Goal: Check status: Check status

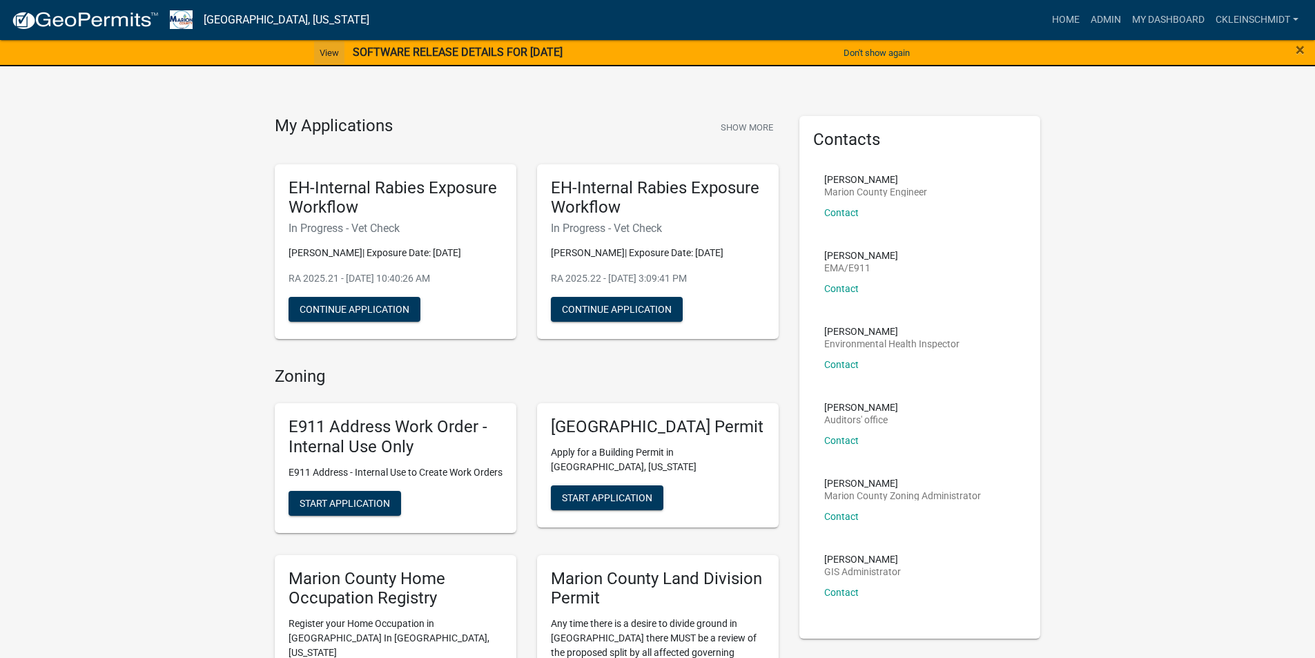
click at [322, 52] on link "View" at bounding box center [329, 52] width 30 height 23
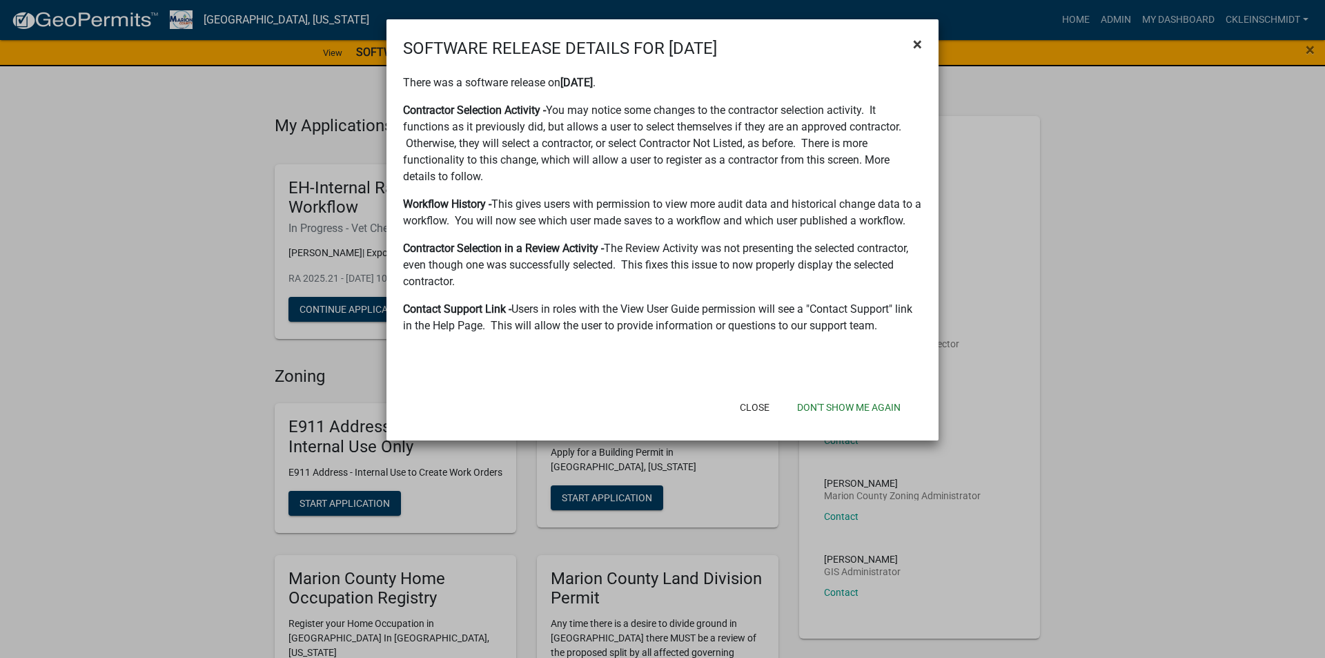
click at [923, 41] on button "×" at bounding box center [917, 44] width 31 height 39
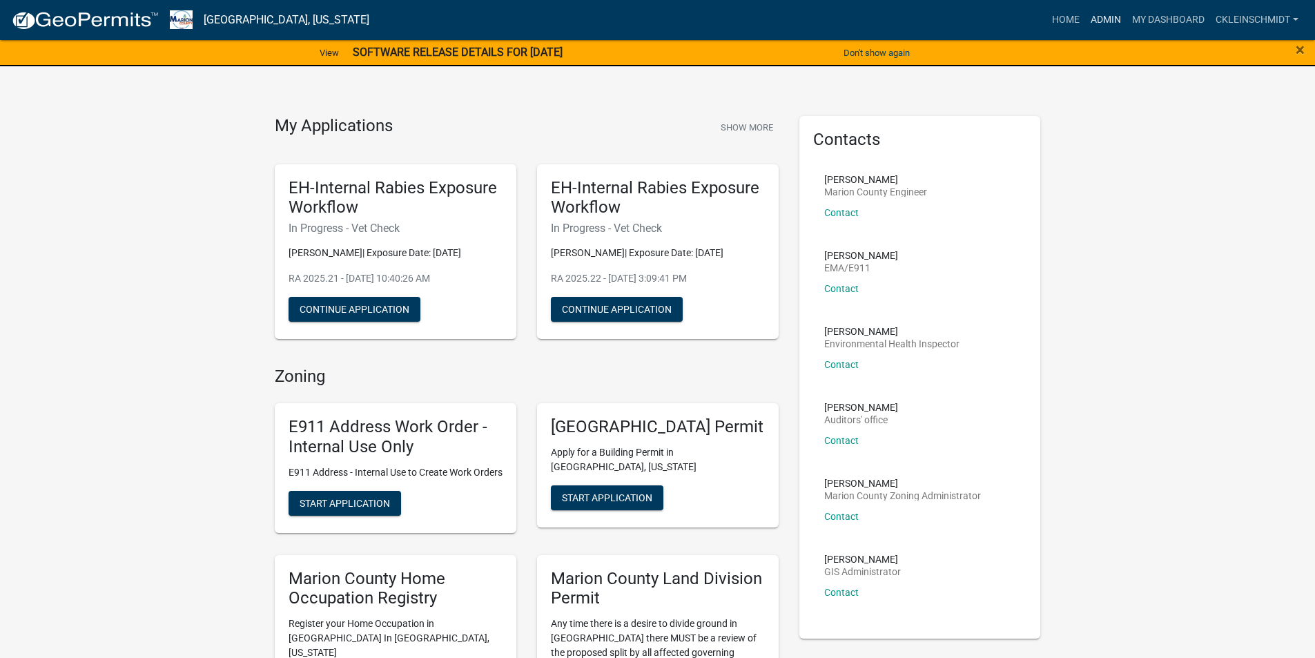
drag, startPoint x: 1102, startPoint y: 23, endPoint x: 1086, endPoint y: 23, distance: 15.9
click at [1102, 23] on link "Admin" at bounding box center [1105, 20] width 41 height 26
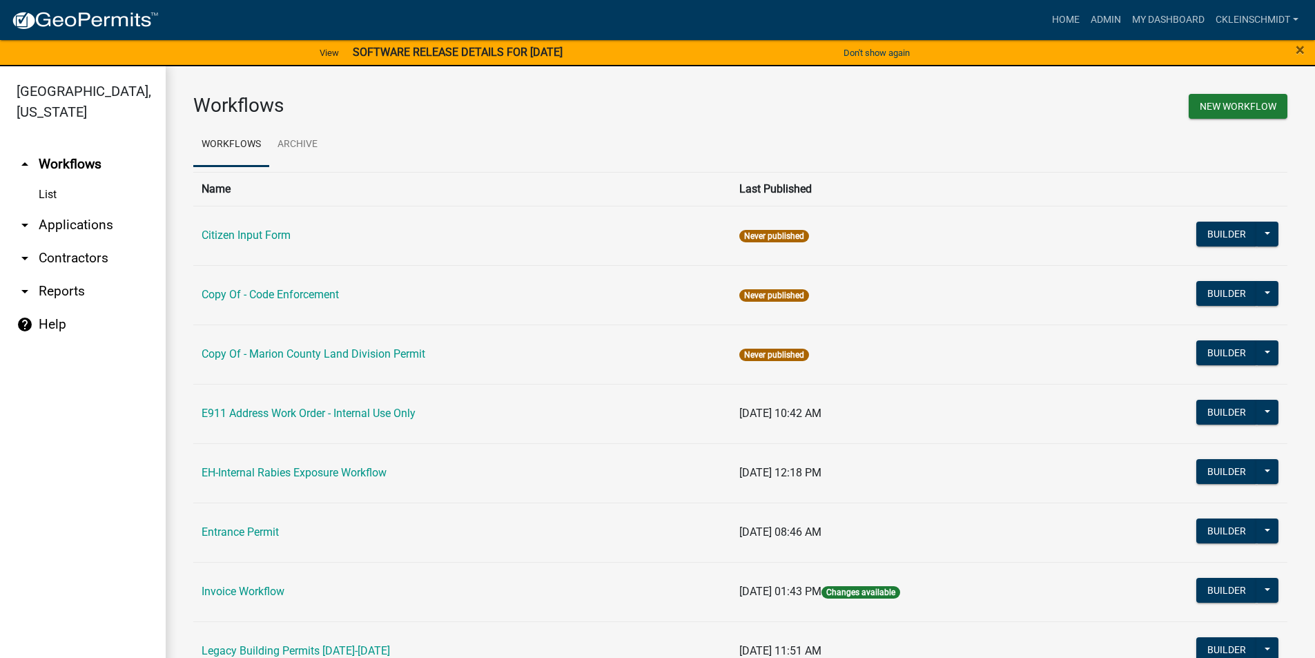
click at [100, 208] on link "arrow_drop_down Applications" at bounding box center [83, 224] width 166 height 33
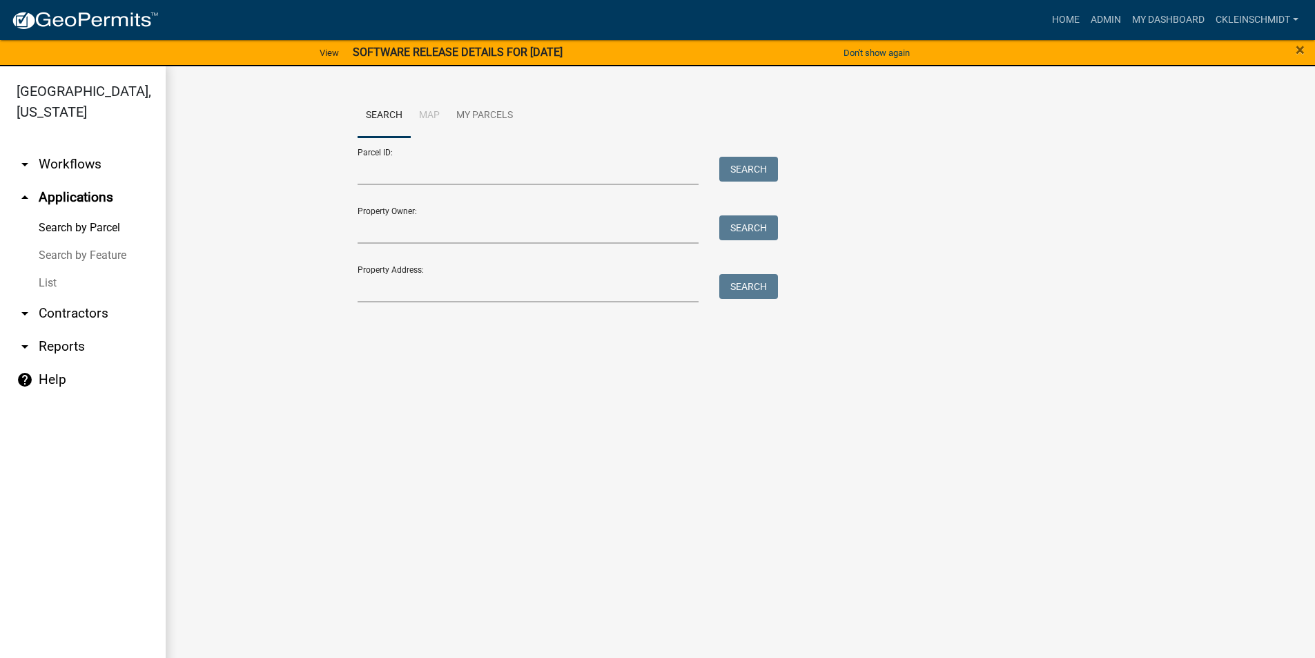
drag, startPoint x: 49, startPoint y: 269, endPoint x: 77, endPoint y: 264, distance: 28.8
click at [49, 269] on link "List" at bounding box center [83, 283] width 166 height 28
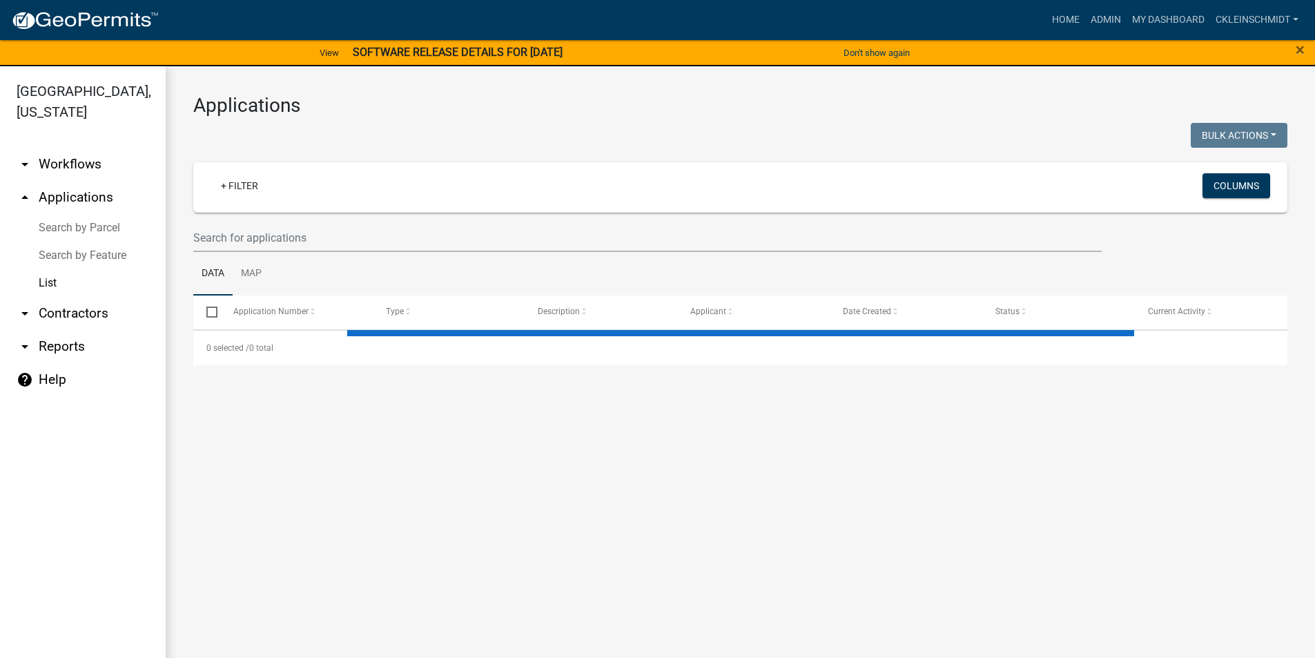
click at [344, 204] on div "+ Filter Columns" at bounding box center [740, 187] width 1082 height 50
click at [332, 228] on input "text" at bounding box center [647, 238] width 908 height 28
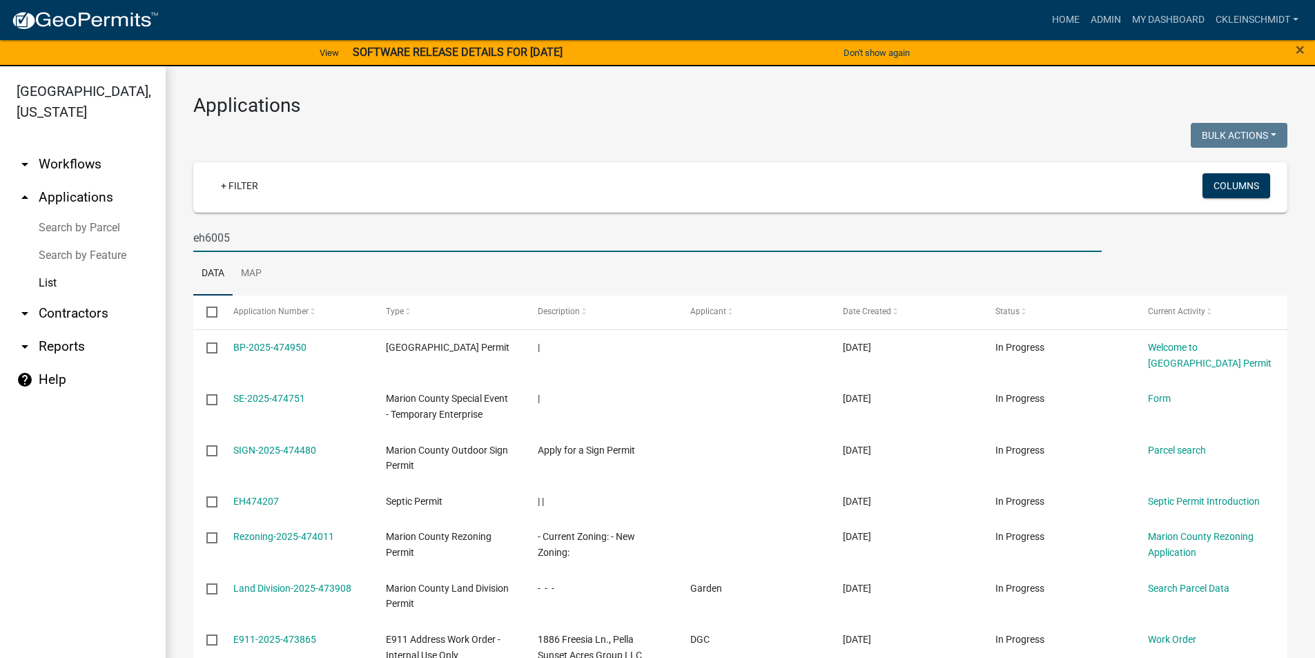
type input "eh6005"
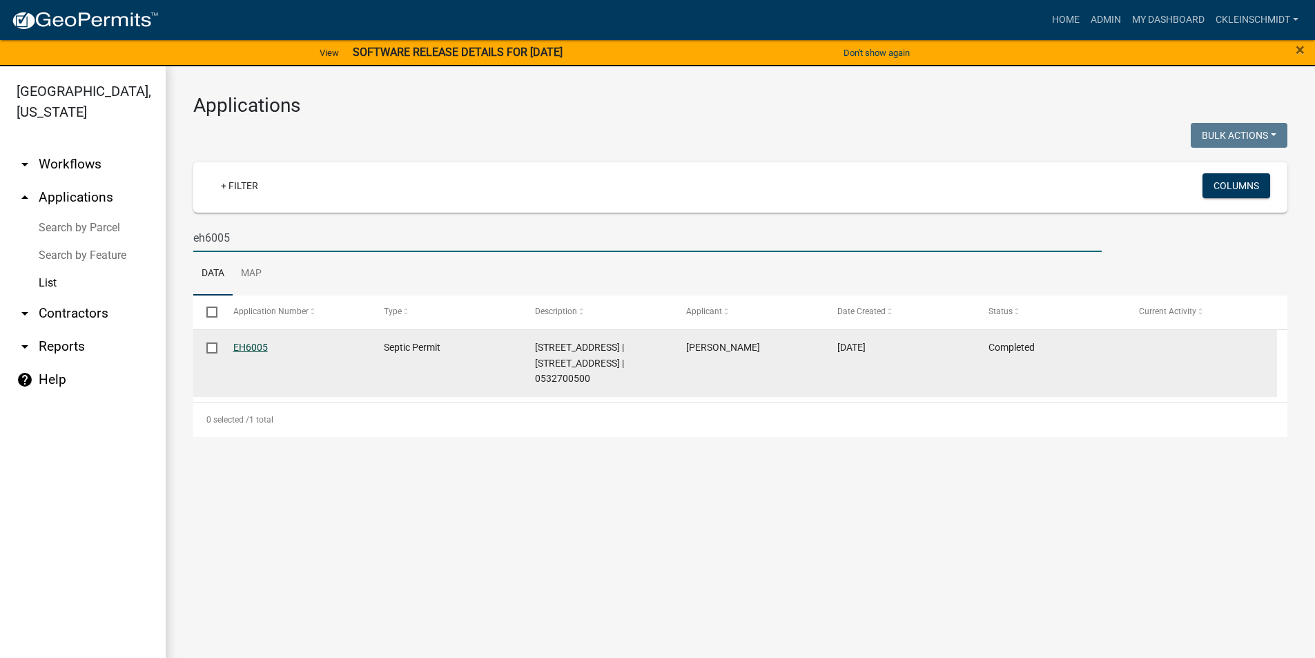
click at [262, 346] on link "EH6005" at bounding box center [250, 347] width 35 height 11
